Goal: Task Accomplishment & Management: Manage account settings

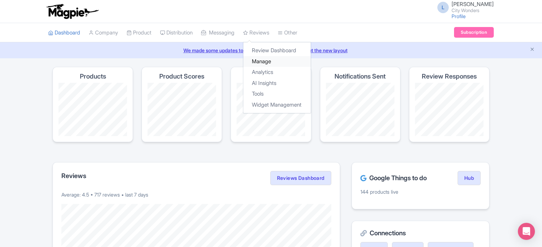
click at [266, 61] on link "Manage" at bounding box center [277, 61] width 67 height 11
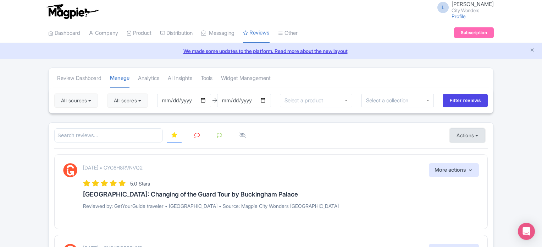
click at [464, 136] on button "Actions" at bounding box center [467, 135] width 35 height 14
click at [460, 148] on link "Import new reviews" at bounding box center [492, 153] width 83 height 14
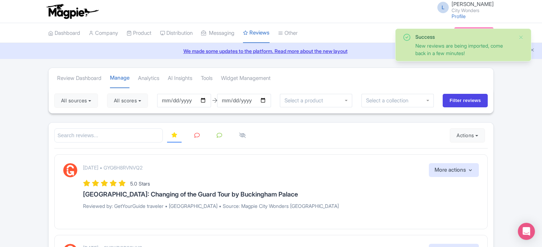
click at [204, 99] on input "[DATE]" at bounding box center [184, 100] width 54 height 13
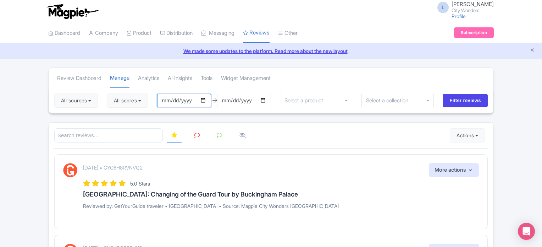
type input "2025-10-07"
click at [133, 100] on button "All scores" at bounding box center [127, 100] width 41 height 14
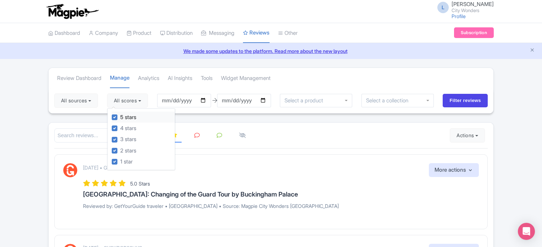
click at [120, 116] on label "5 stars" at bounding box center [128, 117] width 16 height 8
click at [120, 116] on input "5 stars" at bounding box center [122, 115] width 5 height 5
checkbox input "false"
click at [120, 127] on label "4 stars" at bounding box center [128, 128] width 16 height 8
click at [120, 127] on input "4 stars" at bounding box center [122, 126] width 5 height 5
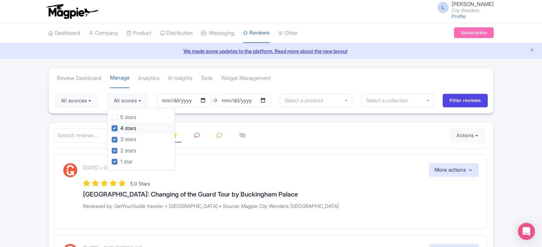
checkbox input "false"
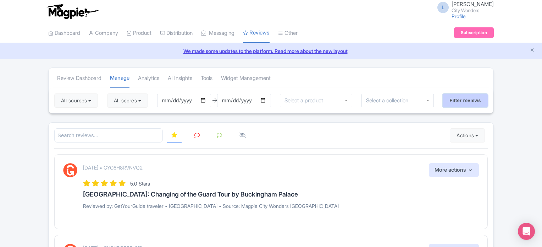
click at [468, 95] on input "Filter reviews" at bounding box center [465, 100] width 45 height 13
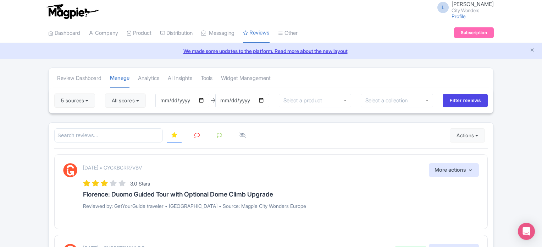
click at [197, 137] on link at bounding box center [197, 136] width 14 height 14
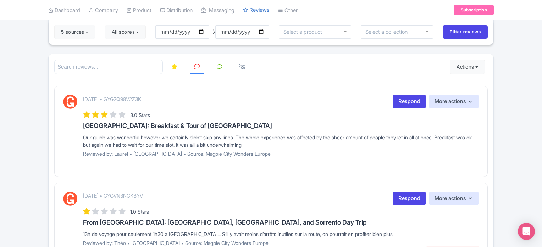
scroll to position [128, 0]
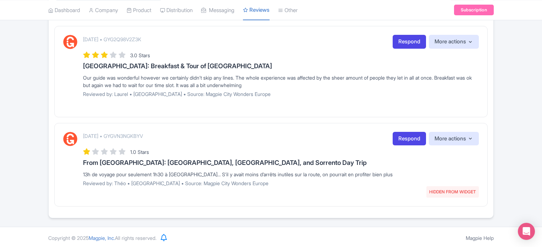
click at [517, 186] on div "Review Dashboard [GEOGRAPHIC_DATA] Analytics AI Insights Tools Widget Managemen…" at bounding box center [271, 78] width 542 height 279
